Goal: Transaction & Acquisition: Obtain resource

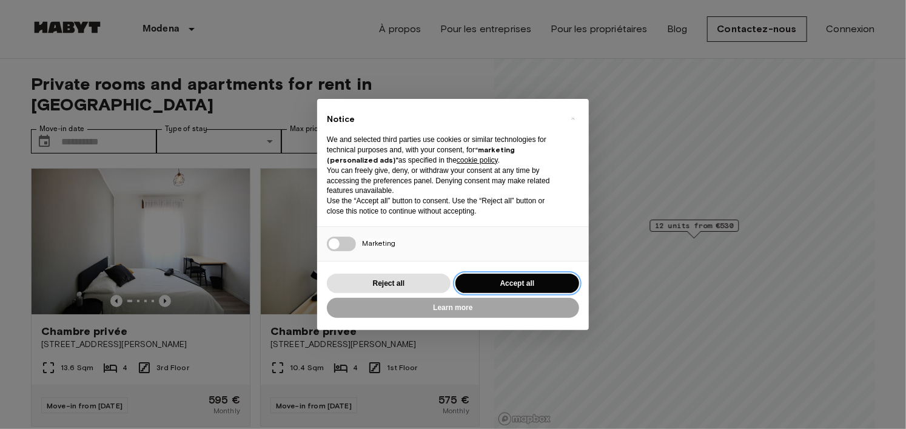
click at [516, 279] on button "Accept all" at bounding box center [518, 284] width 124 height 20
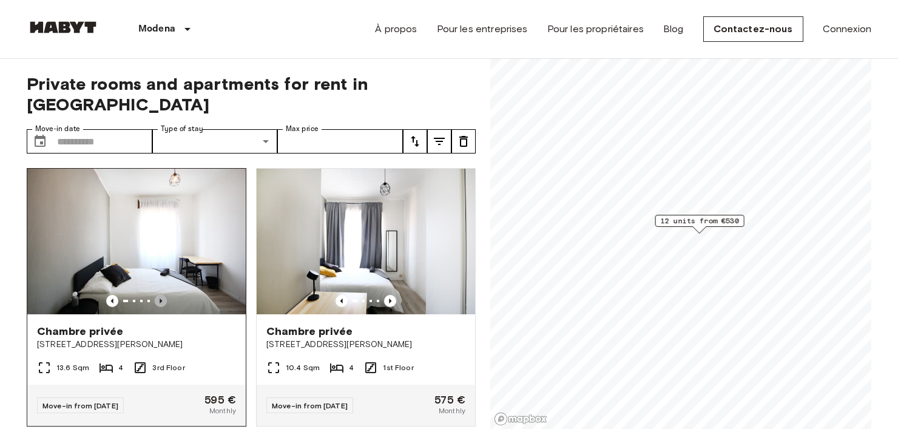
click at [157, 295] on icon "Previous image" at bounding box center [161, 301] width 12 height 12
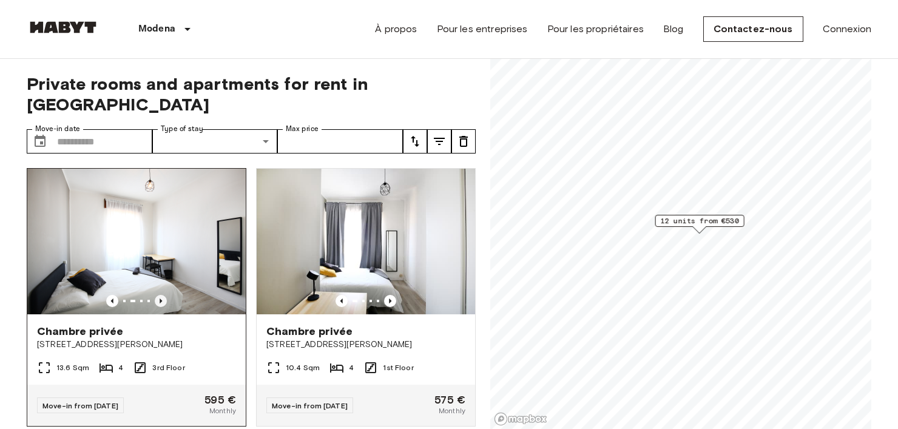
click at [157, 295] on icon "Previous image" at bounding box center [161, 301] width 12 height 12
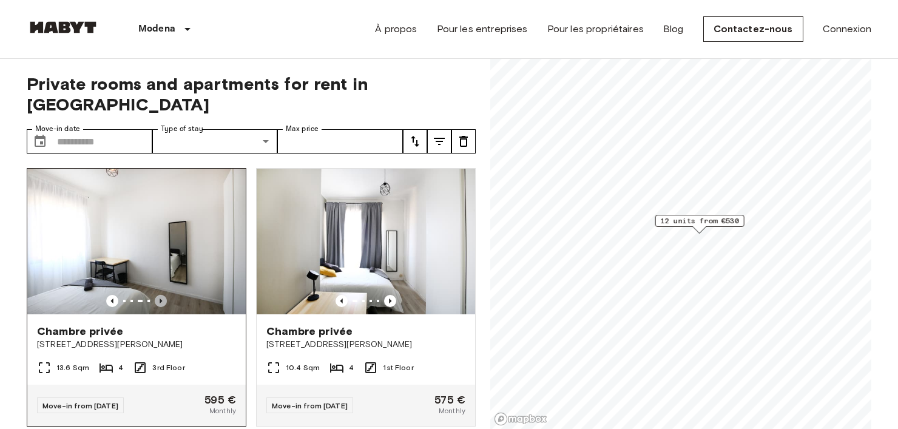
click at [157, 295] on icon "Previous image" at bounding box center [161, 301] width 12 height 12
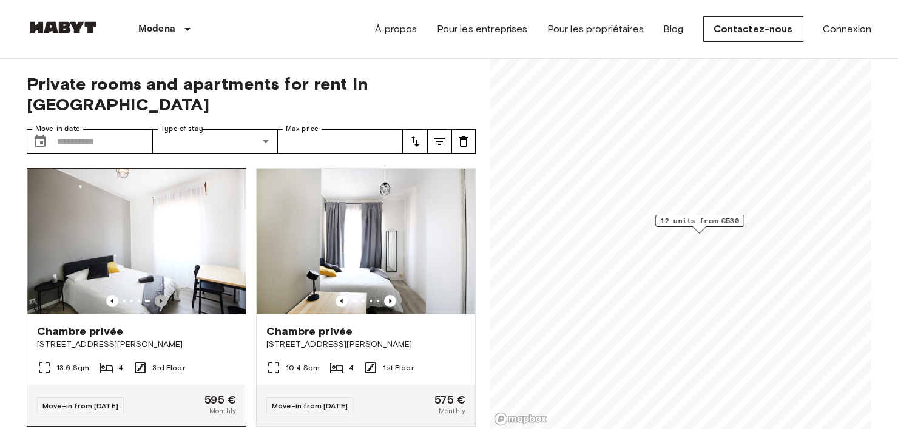
click at [157, 295] on icon "Previous image" at bounding box center [161, 301] width 12 height 12
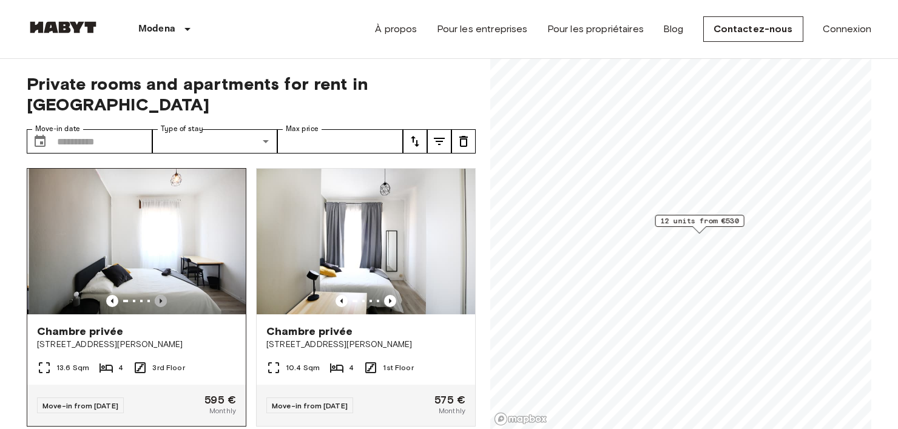
click at [157, 295] on icon "Previous image" at bounding box center [161, 301] width 12 height 12
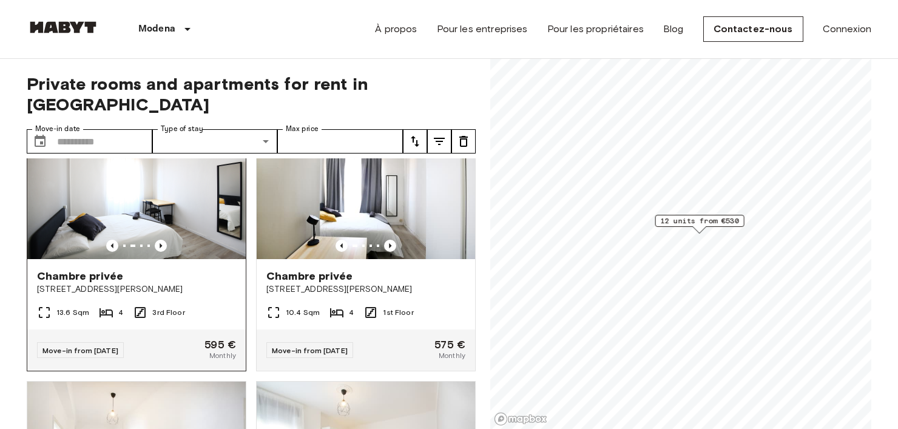
scroll to position [57, 0]
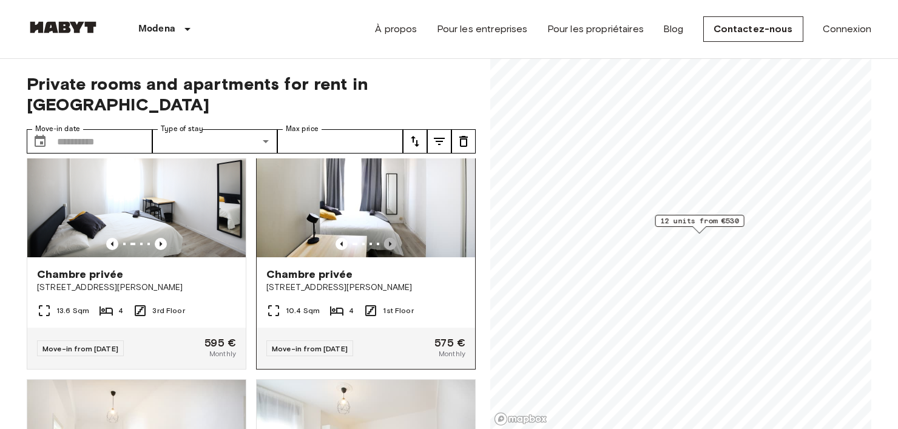
click at [386, 238] on icon "Previous image" at bounding box center [390, 244] width 12 height 12
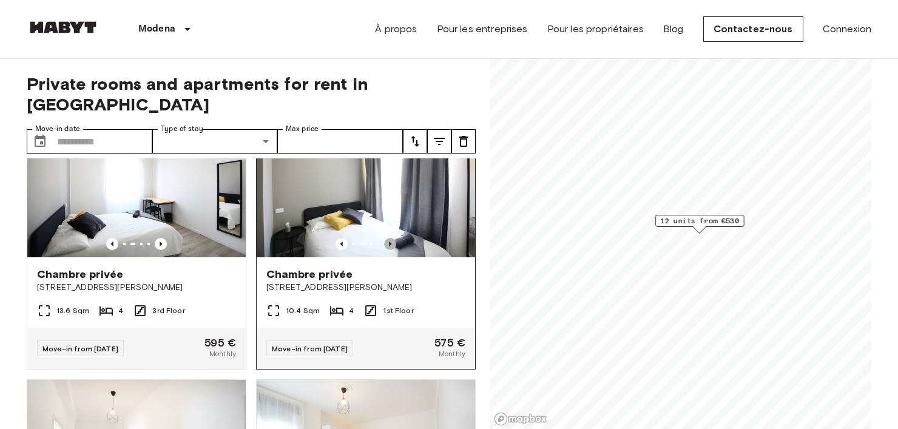
click at [386, 238] on icon "Previous image" at bounding box center [390, 244] width 12 height 12
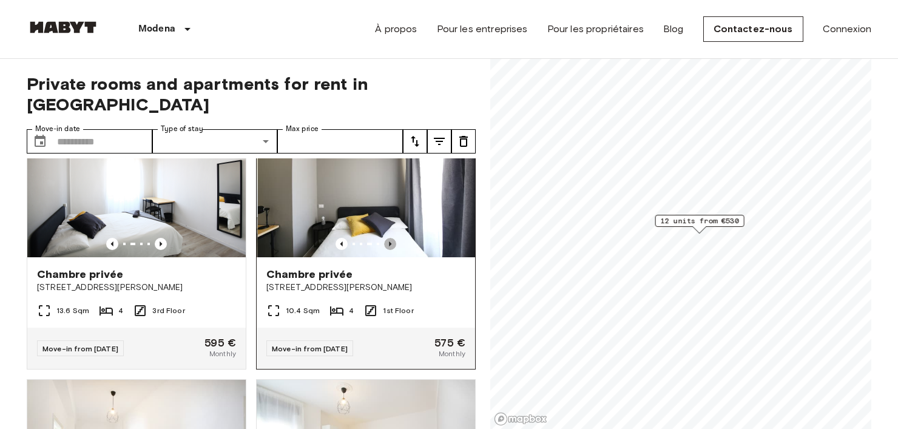
click at [386, 238] on icon "Previous image" at bounding box center [390, 244] width 12 height 12
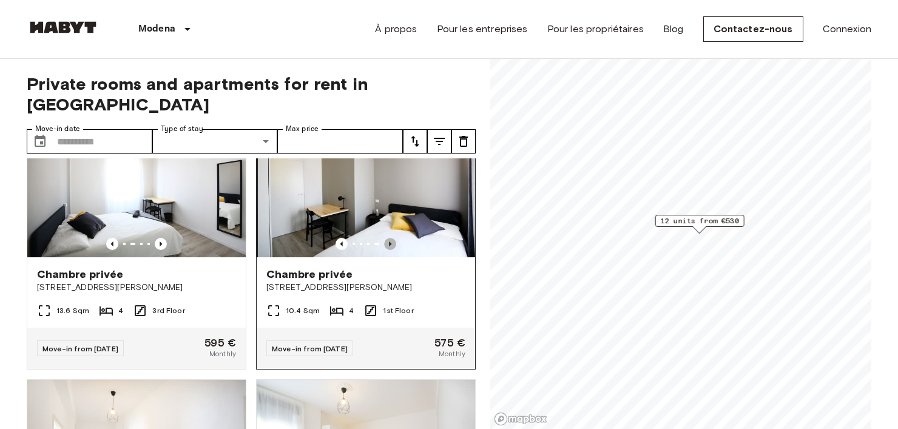
click at [386, 238] on icon "Previous image" at bounding box center [390, 244] width 12 height 12
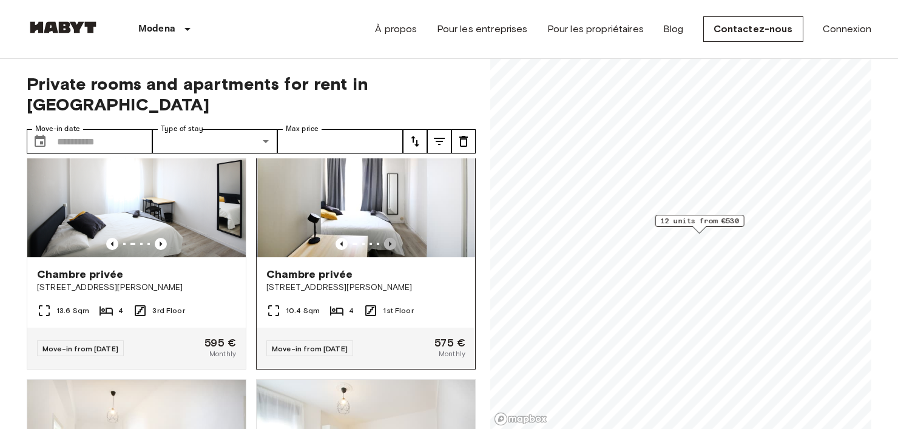
click at [386, 238] on icon "Previous image" at bounding box center [390, 244] width 12 height 12
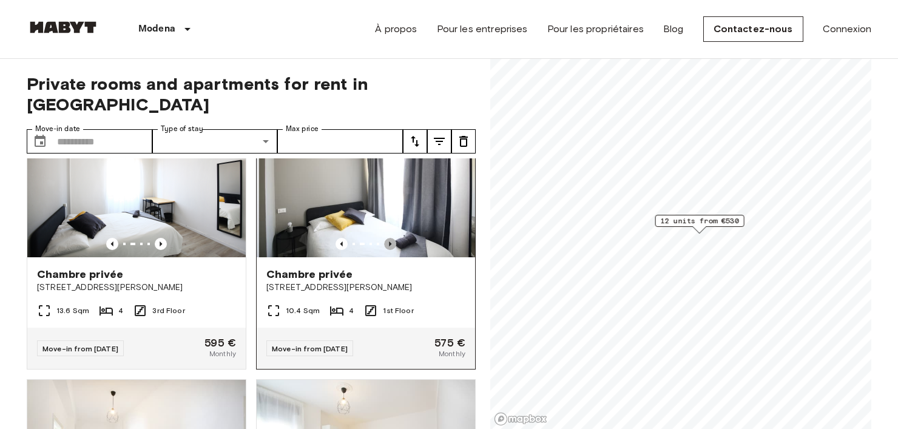
click at [386, 238] on icon "Previous image" at bounding box center [390, 244] width 12 height 12
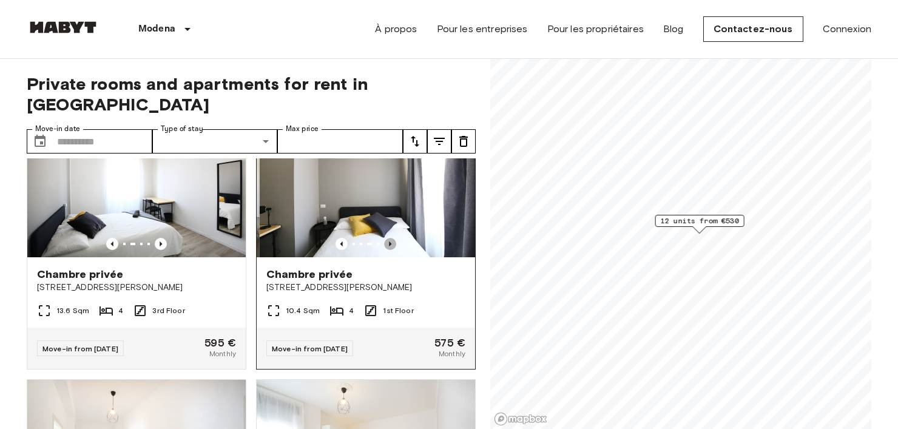
click at [386, 238] on icon "Previous image" at bounding box center [390, 244] width 12 height 12
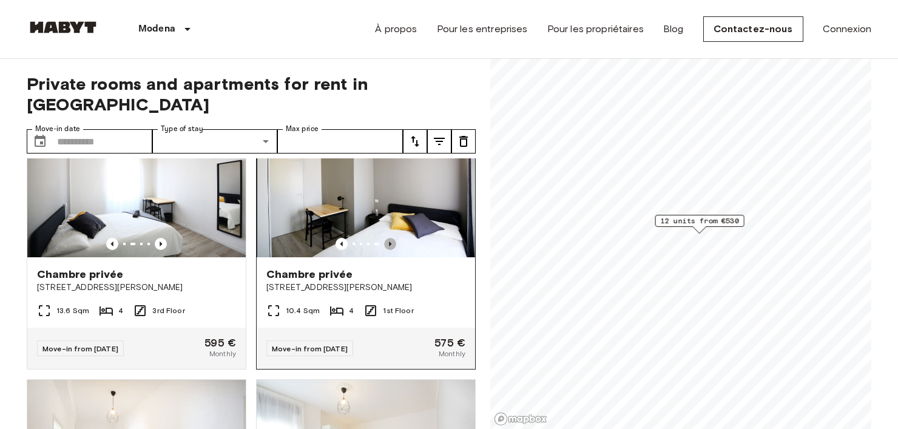
click at [386, 238] on icon "Previous image" at bounding box center [390, 244] width 12 height 12
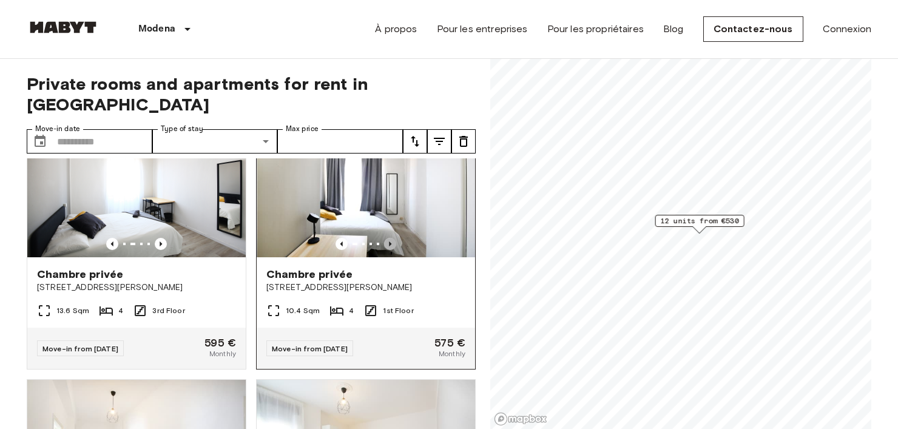
click at [386, 238] on icon "Previous image" at bounding box center [390, 244] width 12 height 12
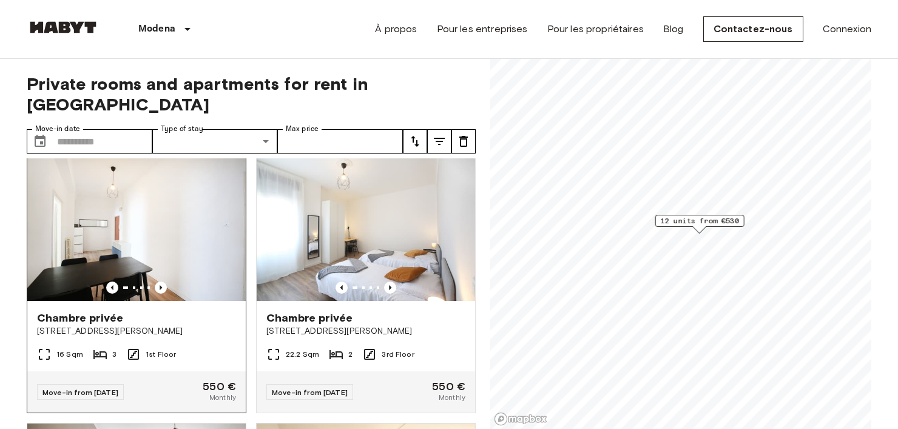
scroll to position [278, 0]
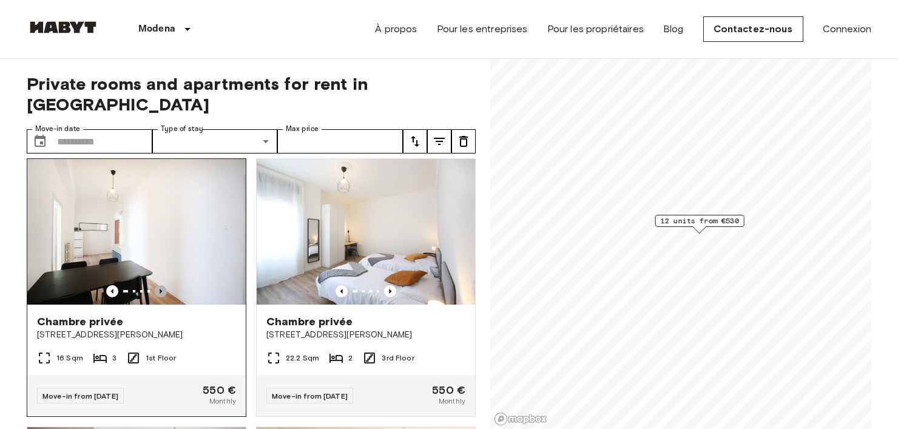
click at [161, 285] on icon "Previous image" at bounding box center [161, 291] width 12 height 12
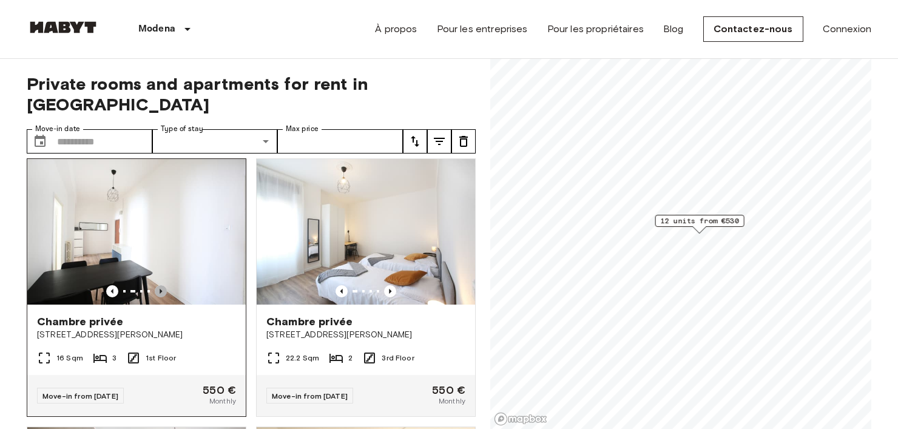
click at [161, 285] on icon "Previous image" at bounding box center [161, 291] width 12 height 12
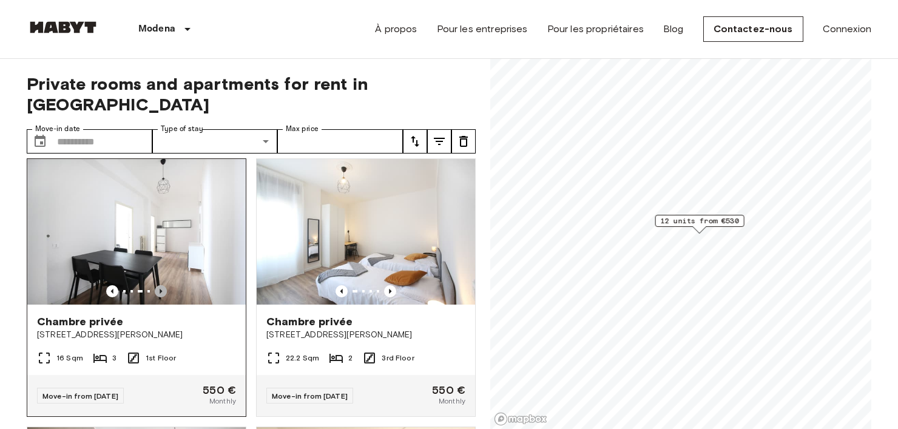
click at [161, 285] on icon "Previous image" at bounding box center [161, 291] width 12 height 12
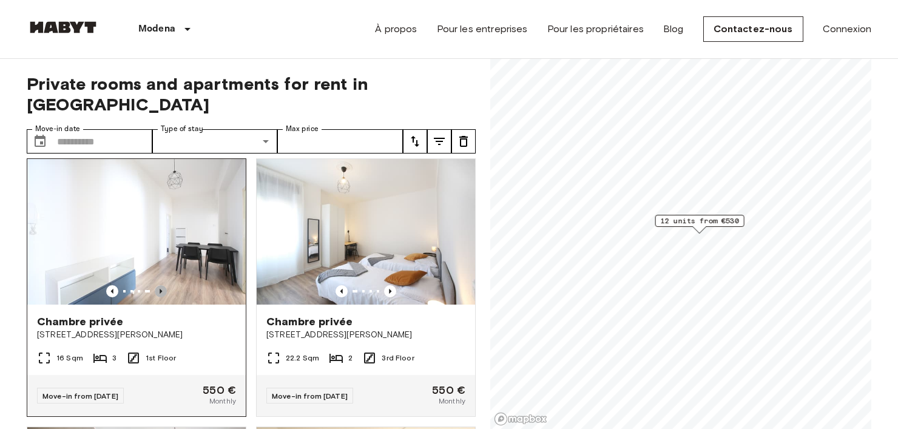
click at [161, 285] on icon "Previous image" at bounding box center [161, 291] width 12 height 12
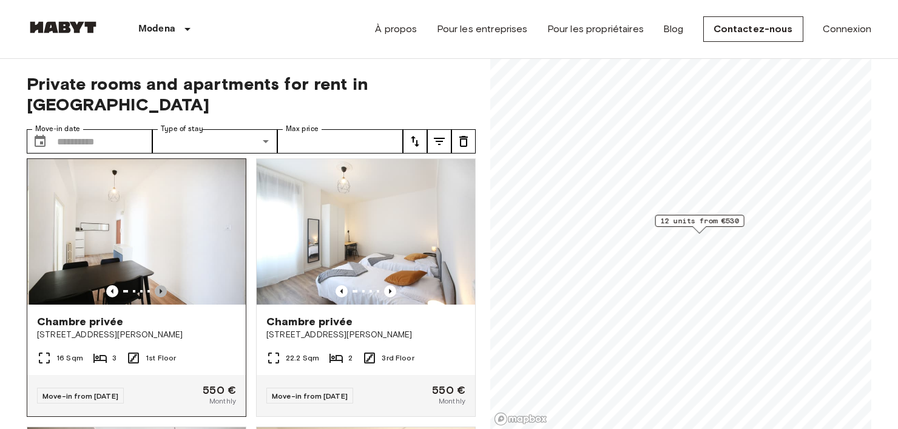
click at [161, 285] on icon "Previous image" at bounding box center [161, 291] width 12 height 12
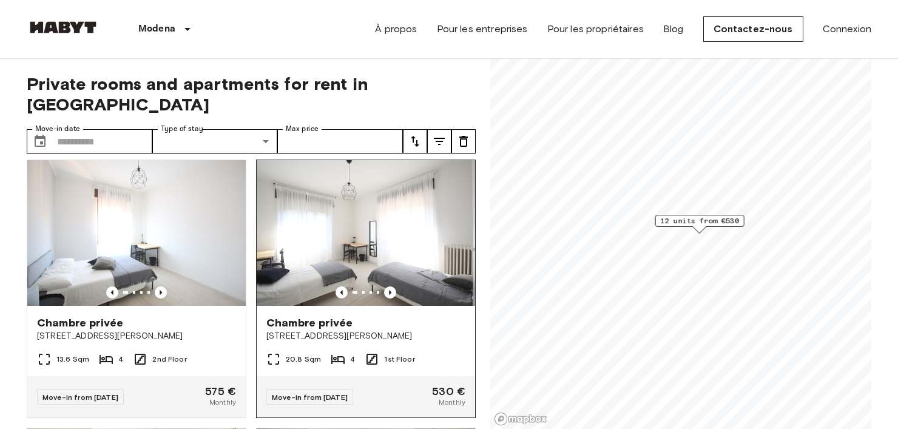
scroll to position [822, 0]
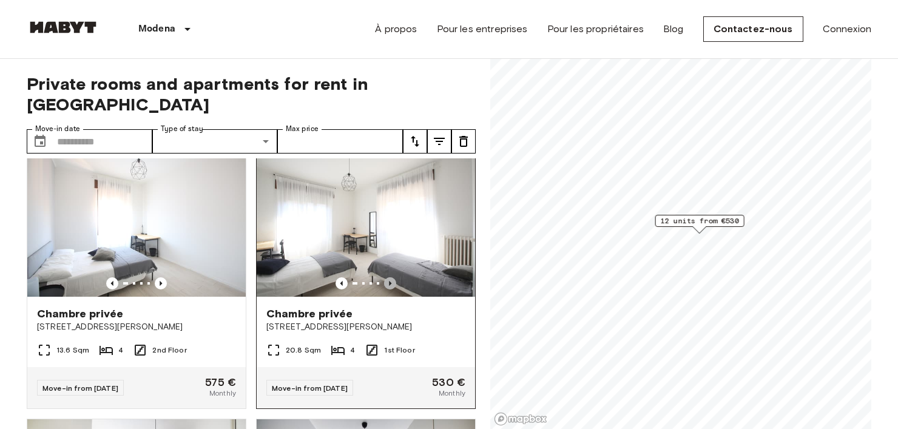
click at [384, 277] on icon "Previous image" at bounding box center [390, 283] width 12 height 12
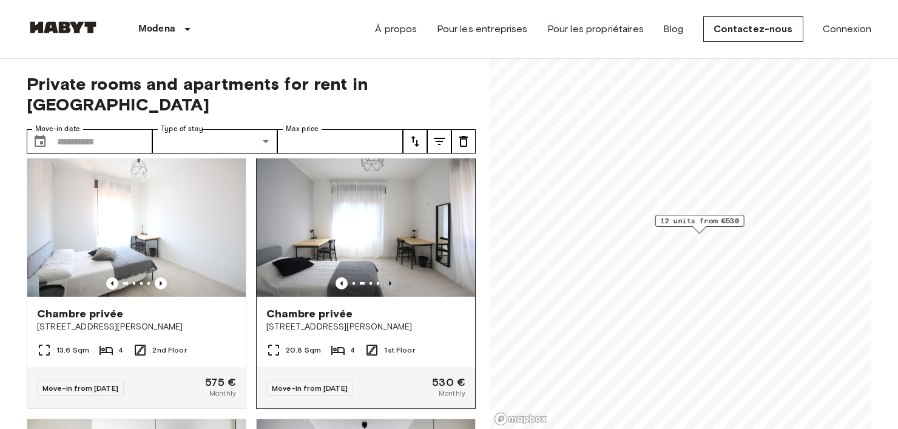
click at [384, 277] on icon "Previous image" at bounding box center [390, 283] width 12 height 12
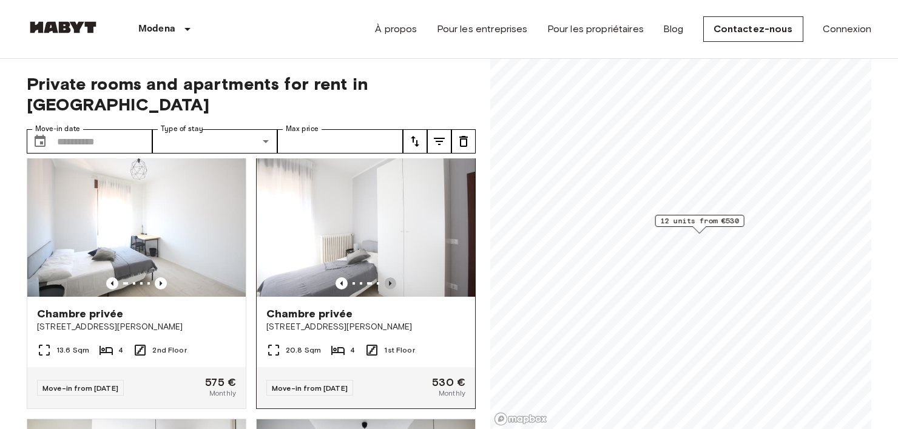
click at [384, 277] on icon "Previous image" at bounding box center [390, 283] width 12 height 12
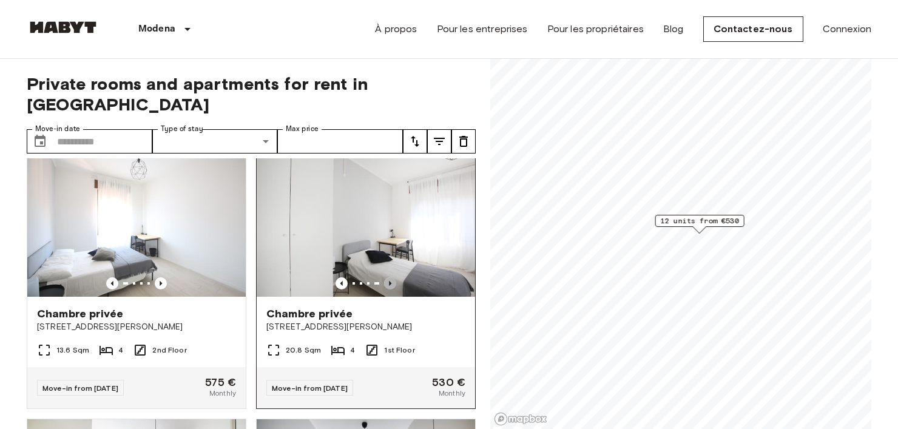
click at [384, 277] on icon "Previous image" at bounding box center [390, 283] width 12 height 12
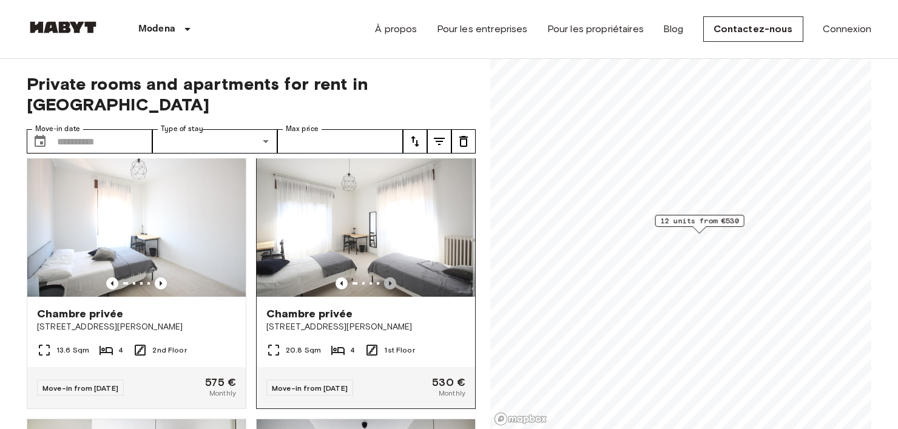
click at [384, 277] on icon "Previous image" at bounding box center [390, 283] width 12 height 12
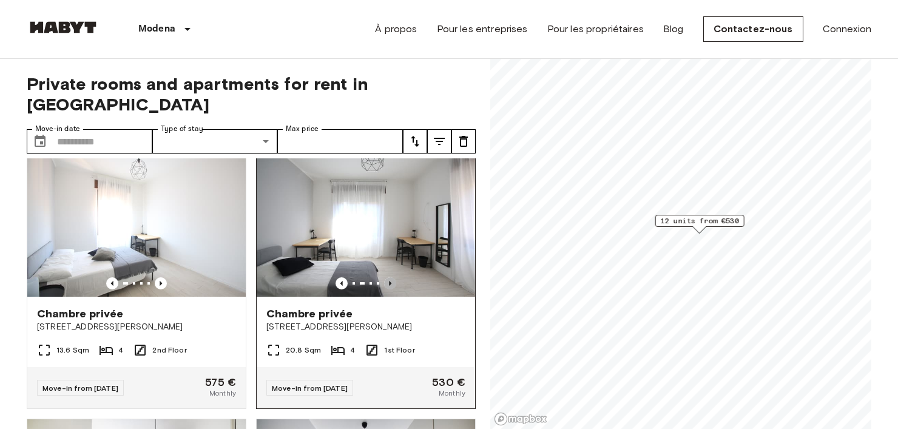
click at [384, 277] on icon "Previous image" at bounding box center [390, 283] width 12 height 12
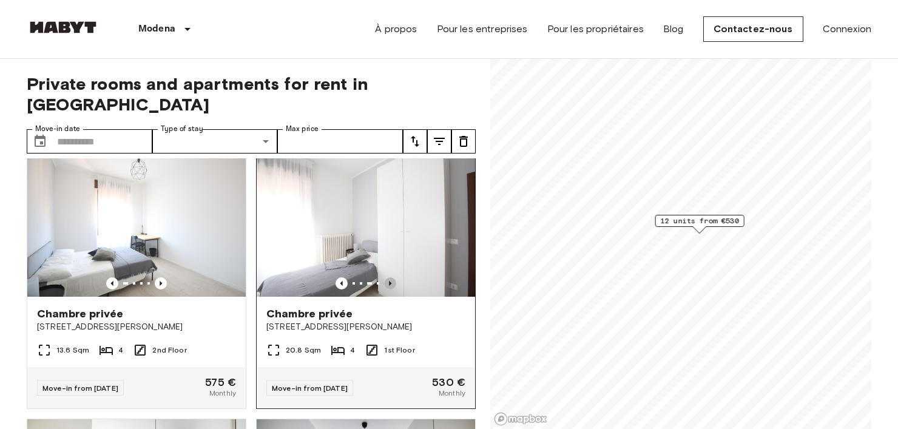
click at [384, 277] on icon "Previous image" at bounding box center [390, 283] width 12 height 12
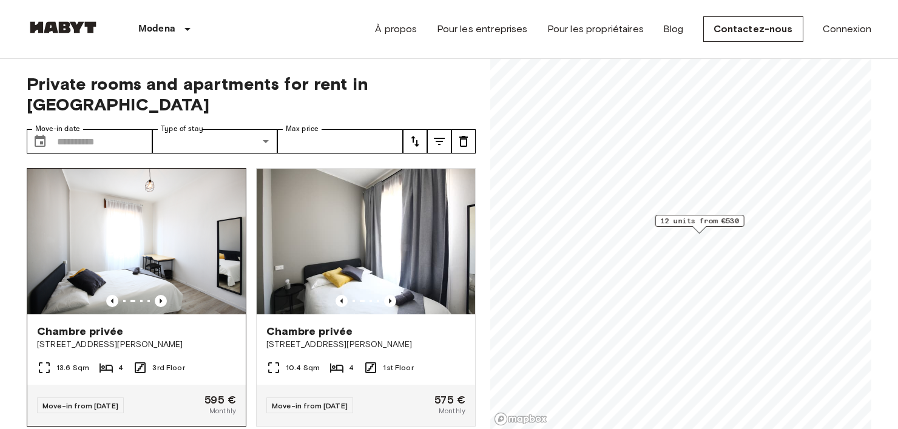
scroll to position [0, 0]
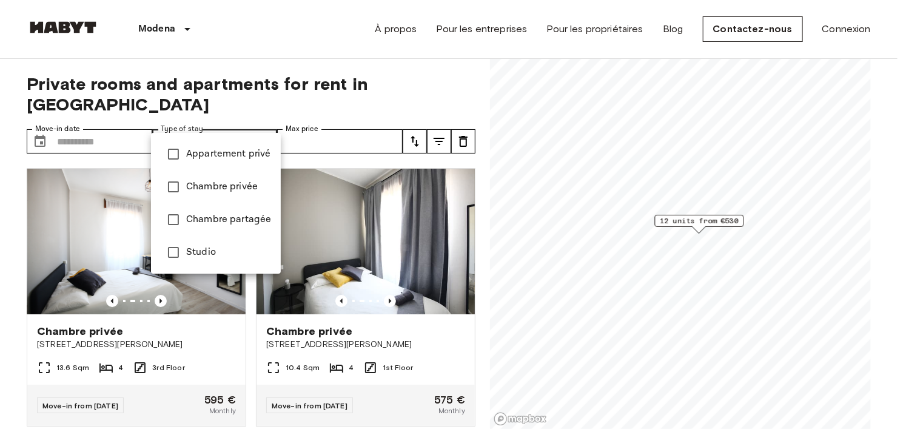
click at [215, 215] on span "Chambre partagée" at bounding box center [228, 219] width 85 height 15
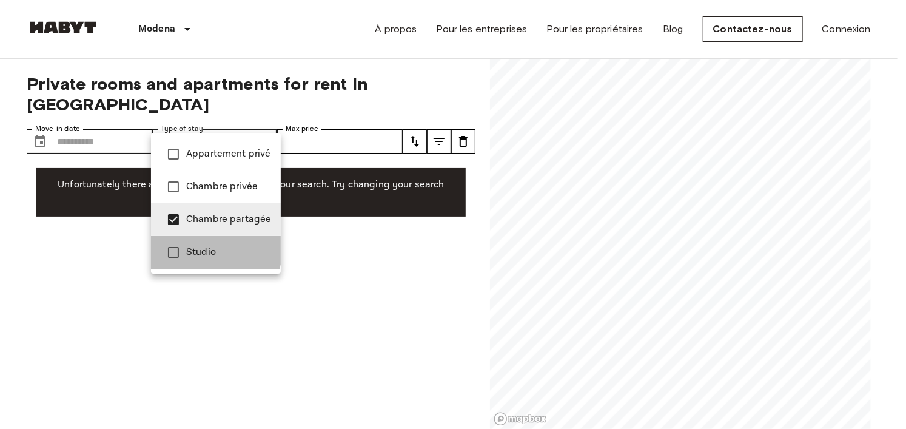
click at [198, 247] on span "Studio" at bounding box center [228, 252] width 85 height 15
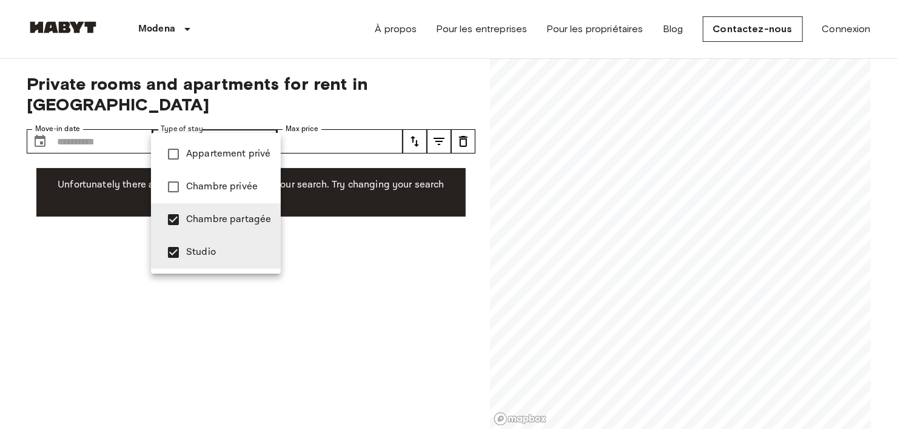
click at [366, 125] on div at bounding box center [453, 214] width 906 height 429
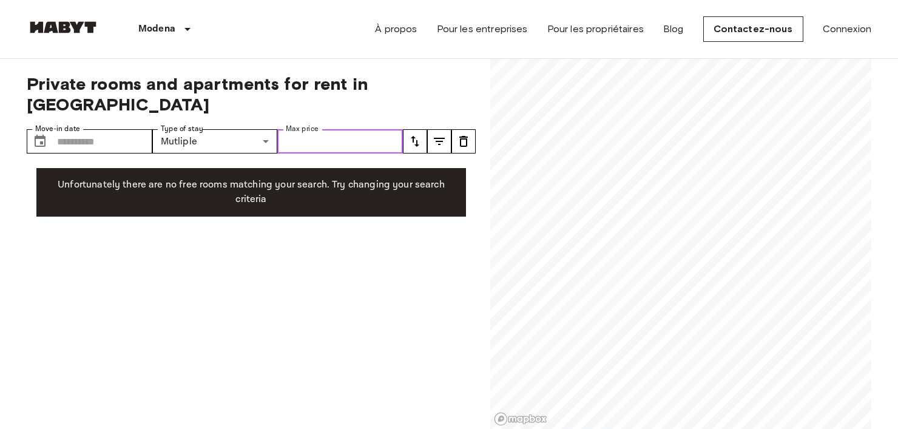
click at [357, 129] on input "Max price" at bounding box center [340, 141] width 126 height 24
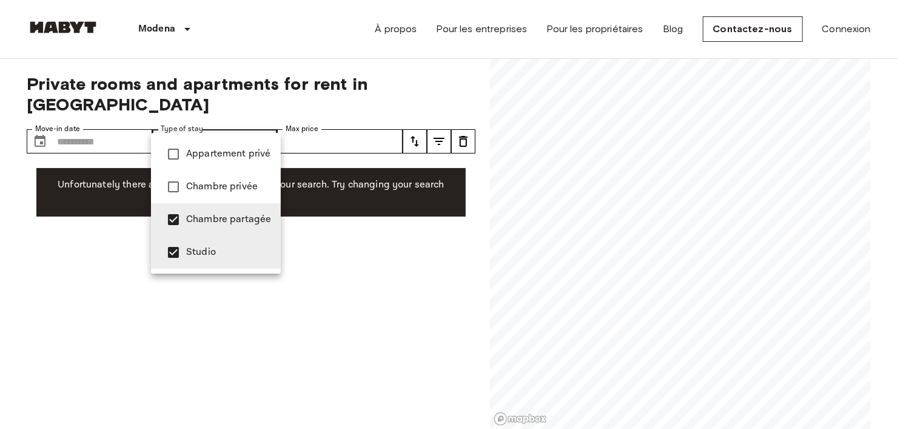
click at [208, 218] on span "Chambre partagée" at bounding box center [228, 219] width 85 height 15
type input "******"
click at [341, 246] on div at bounding box center [453, 214] width 906 height 429
